Goal: Task Accomplishment & Management: Manage account settings

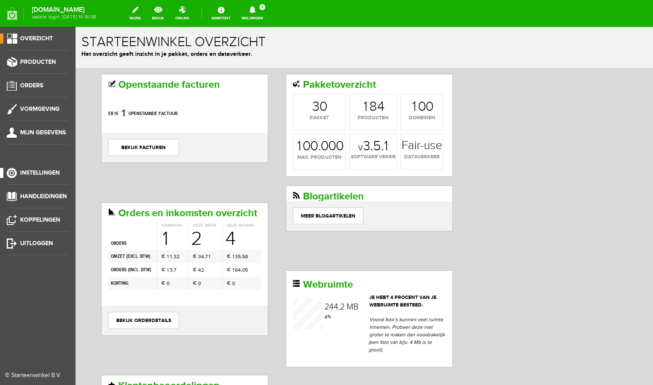
click at [31, 172] on span "Instellingen" at bounding box center [39, 172] width 39 height 7
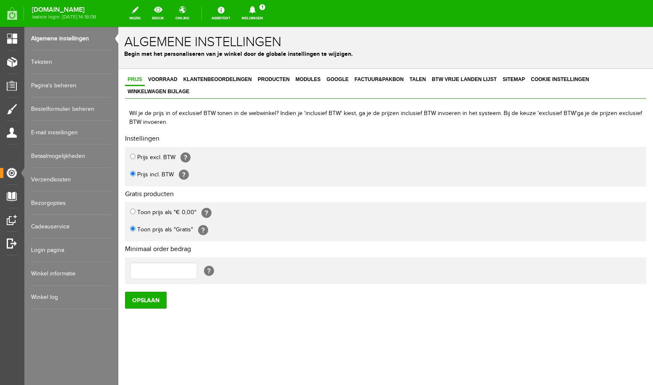
click at [56, 133] on link "E-mail instellingen" at bounding box center [71, 132] width 81 height 23
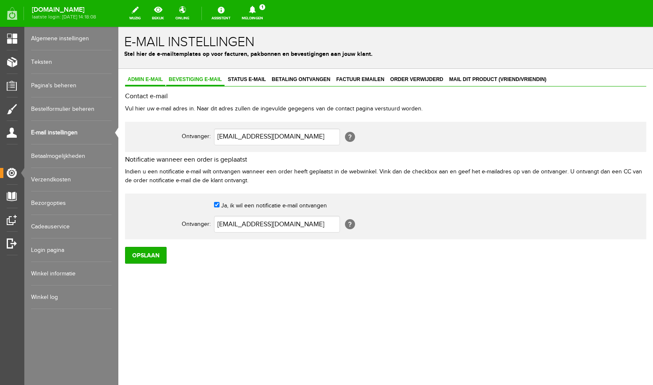
click at [183, 80] on span "Bevestiging e-mail" at bounding box center [195, 79] width 58 height 6
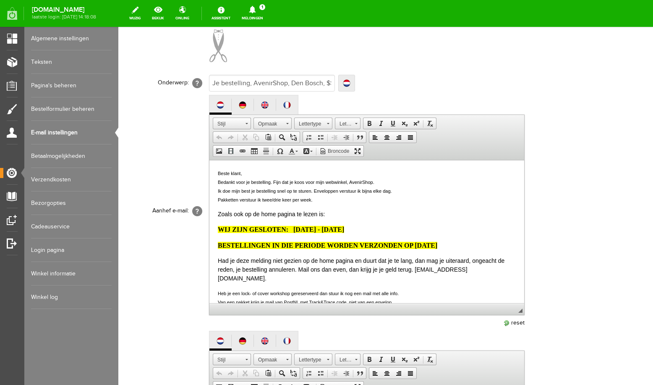
scroll to position [178, 0]
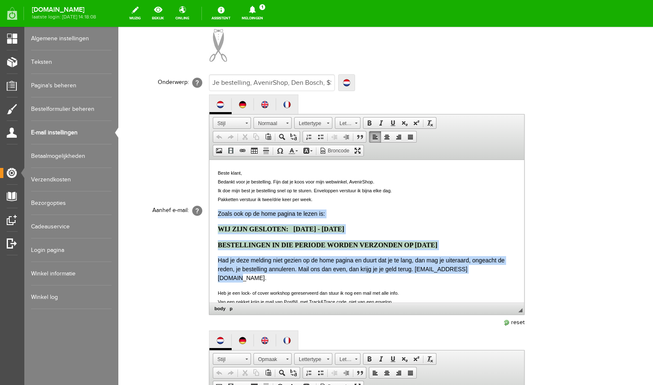
drag, startPoint x: 476, startPoint y: 269, endPoint x: 218, endPoint y: 216, distance: 263.3
click at [218, 216] on body "Beste klant, Bedankt voor je bestelling. Fijn dat je koos voor mijn webwinkel, …" at bounding box center [367, 239] width 298 height 143
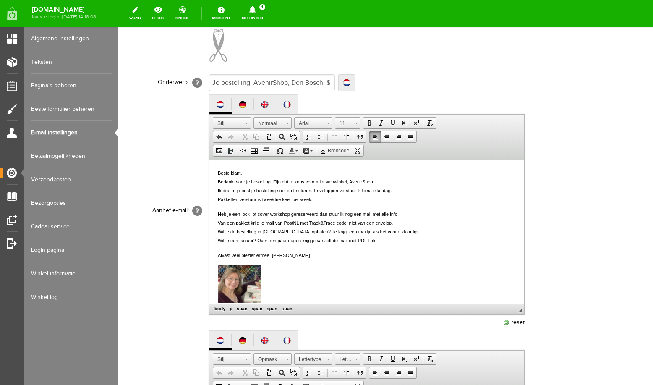
scroll to position [444, 0]
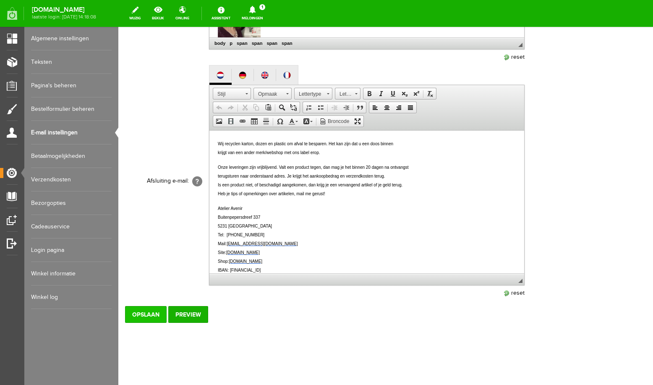
click at [137, 316] on input "Opslaan" at bounding box center [146, 314] width 42 height 17
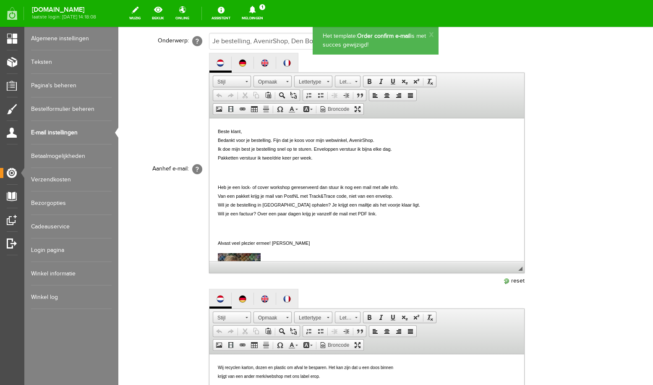
scroll to position [0, 0]
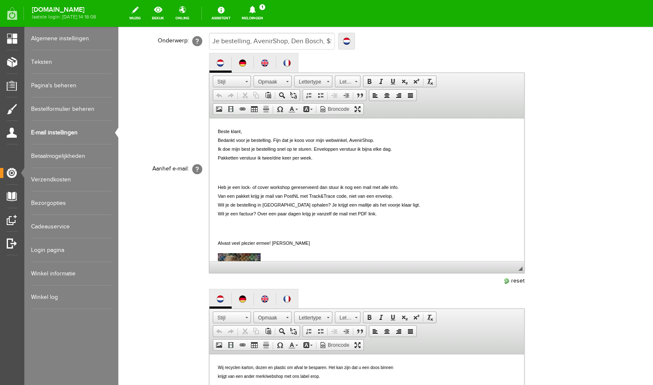
click at [49, 41] on link "Algemene instellingen" at bounding box center [71, 38] width 81 height 23
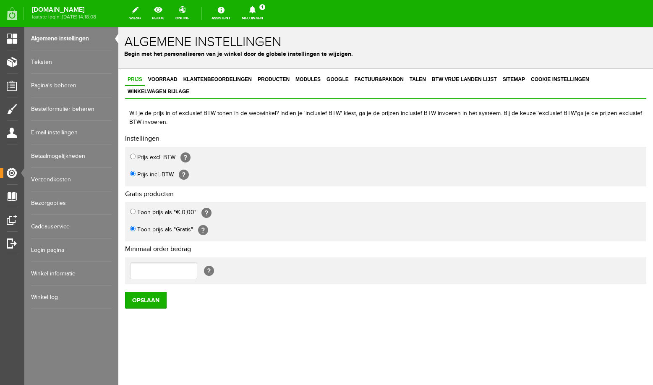
click at [39, 63] on link "Teksten" at bounding box center [71, 61] width 81 height 23
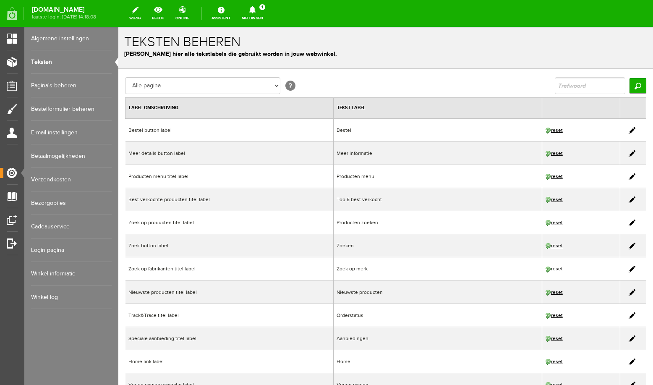
click at [40, 85] on link "Pagina's beheren" at bounding box center [71, 85] width 81 height 23
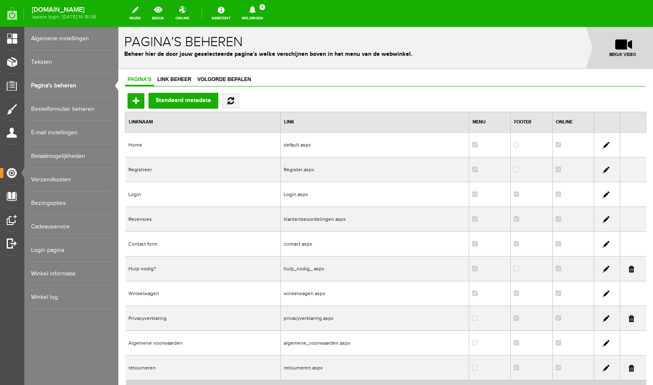
click at [41, 108] on link "Bestelformulier beheren" at bounding box center [71, 108] width 81 height 23
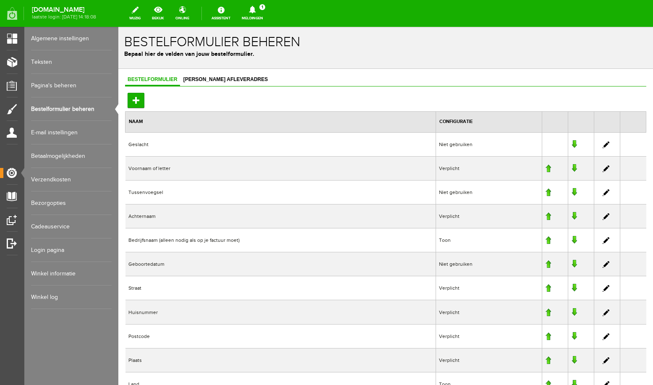
click at [44, 133] on link "E-mail instellingen" at bounding box center [71, 132] width 81 height 23
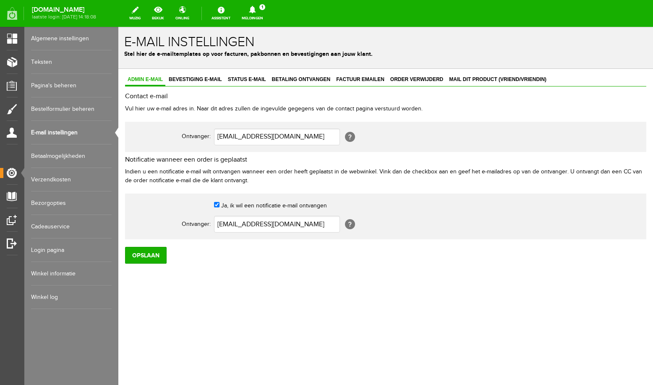
click at [49, 156] on link "Betaalmogelijkheden" at bounding box center [71, 155] width 81 height 23
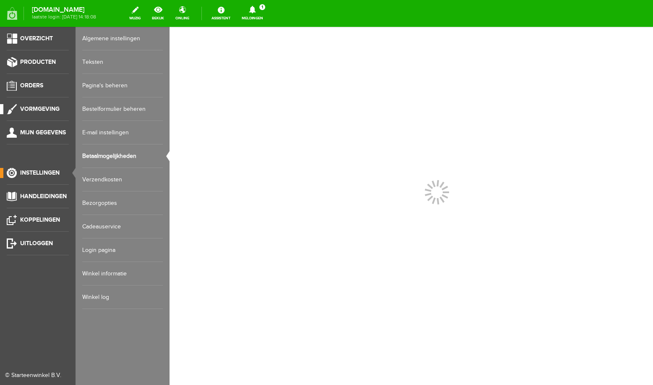
click at [35, 109] on span "Vormgeving" at bounding box center [39, 108] width 39 height 7
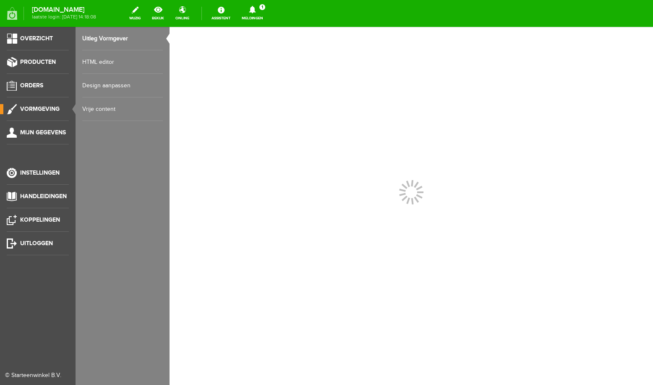
click at [100, 84] on link "Design aanpassen" at bounding box center [122, 85] width 81 height 23
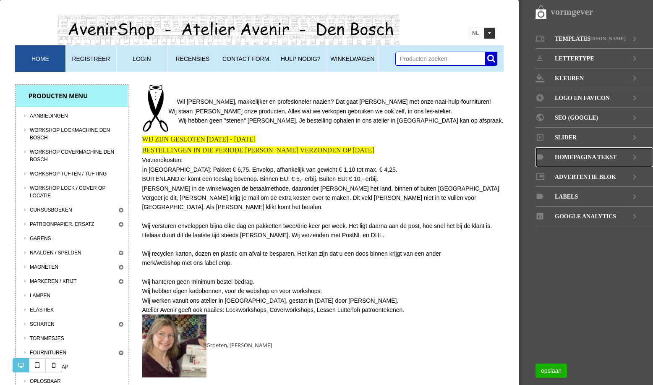
click at [586, 159] on span "Homepagina tekst" at bounding box center [586, 157] width 62 height 20
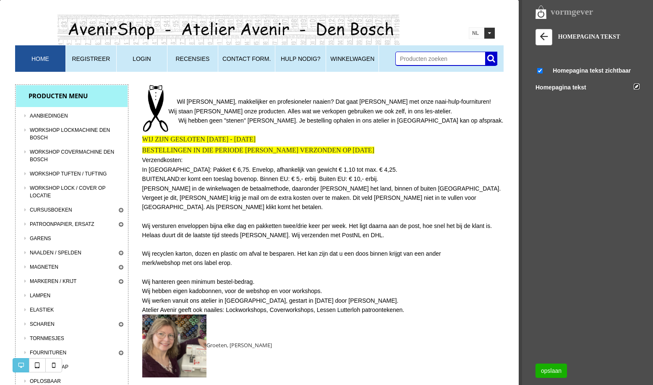
click at [636, 87] on link at bounding box center [636, 86] width 6 height 6
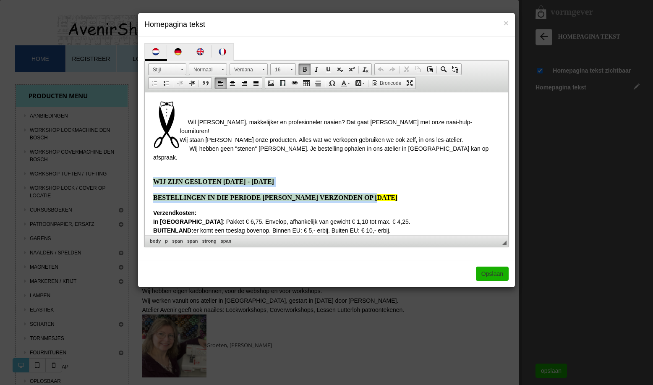
drag, startPoint x: 419, startPoint y: 179, endPoint x: 152, endPoint y: 167, distance: 266.6
click at [152, 167] on html "Wil [PERSON_NAME], makkelijker en profesioneler naaien? Dat gaat [PERSON_NAME] …" at bounding box center [326, 163] width 363 height 143
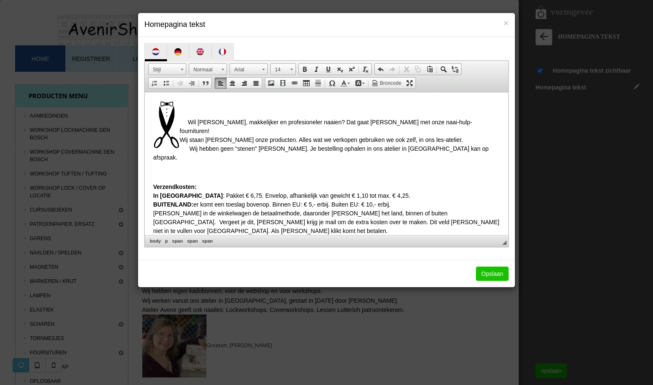
click at [494, 273] on link "Opslaan" at bounding box center [492, 273] width 33 height 14
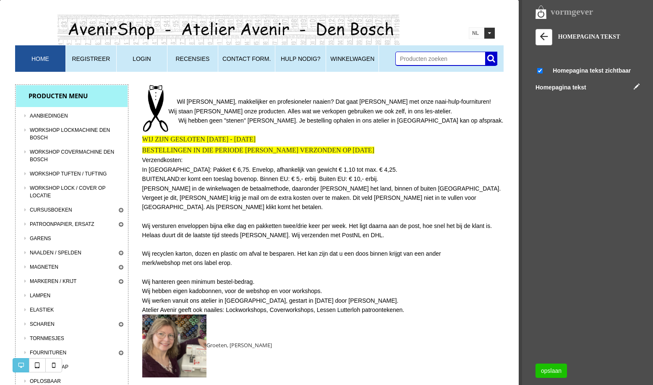
click at [556, 373] on link "opslaan" at bounding box center [550, 370] width 31 height 14
click at [635, 86] on link at bounding box center [636, 86] width 6 height 6
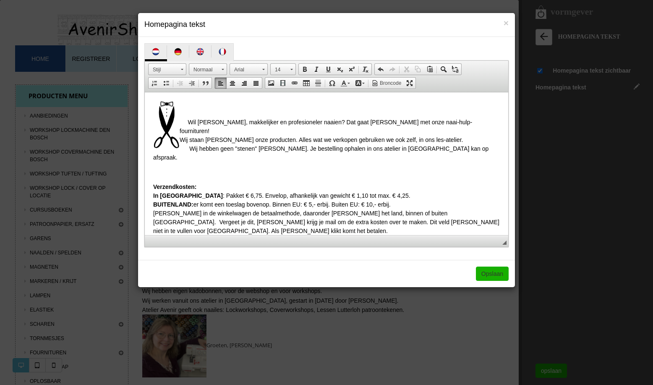
click at [600, 163] on div "× Homepagina tekst [GEOGRAPHIC_DATA]" at bounding box center [326, 192] width 653 height 385
